Goal: Navigation & Orientation: Find specific page/section

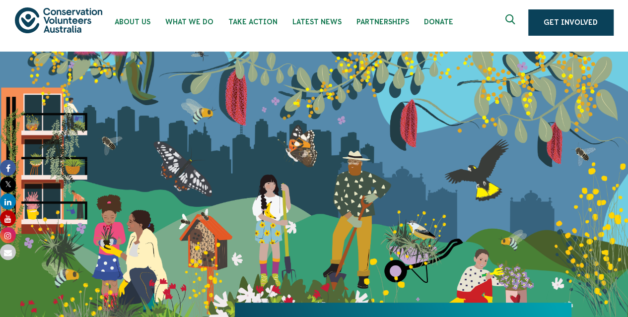
scroll to position [6, 0]
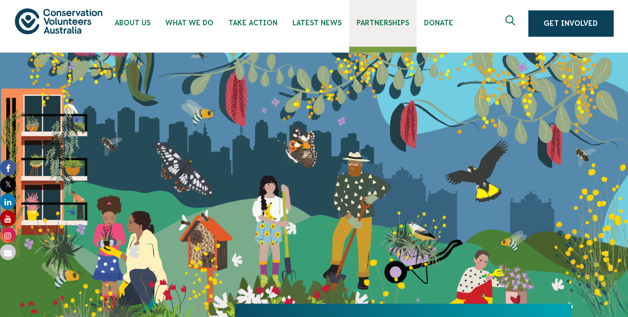
click at [403, 20] on span "Partnerships" at bounding box center [383, 23] width 53 height 8
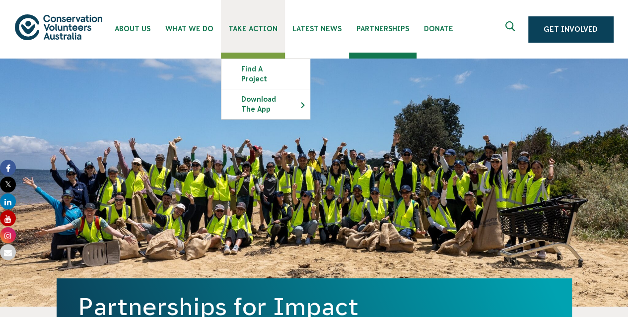
click at [270, 34] on link "Take Action" at bounding box center [253, 26] width 64 height 53
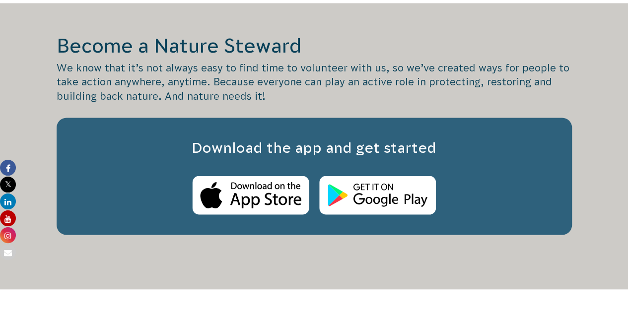
scroll to position [853, 0]
